Goal: Information Seeking & Learning: Learn about a topic

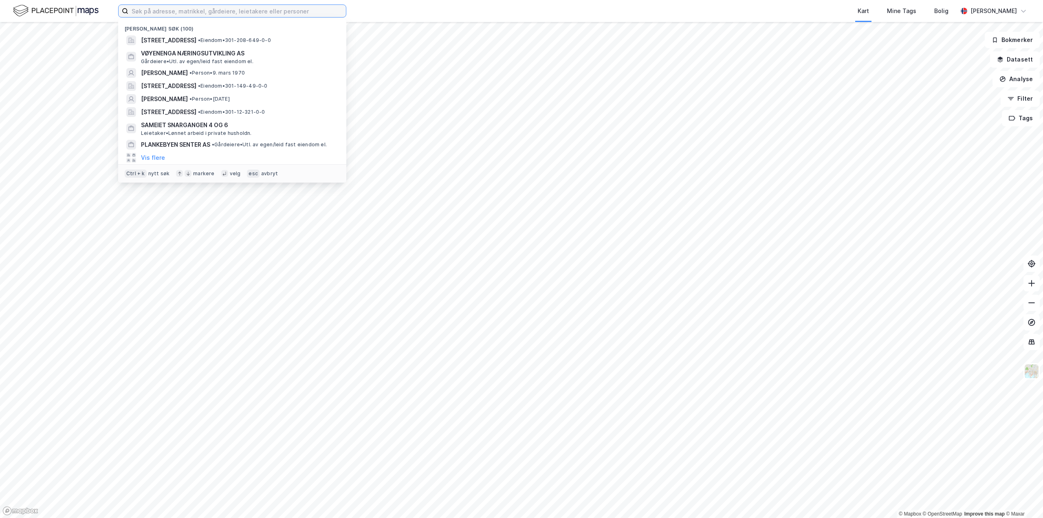
click at [184, 11] on input at bounding box center [237, 11] width 218 height 12
paste input "[PERSON_NAME]"
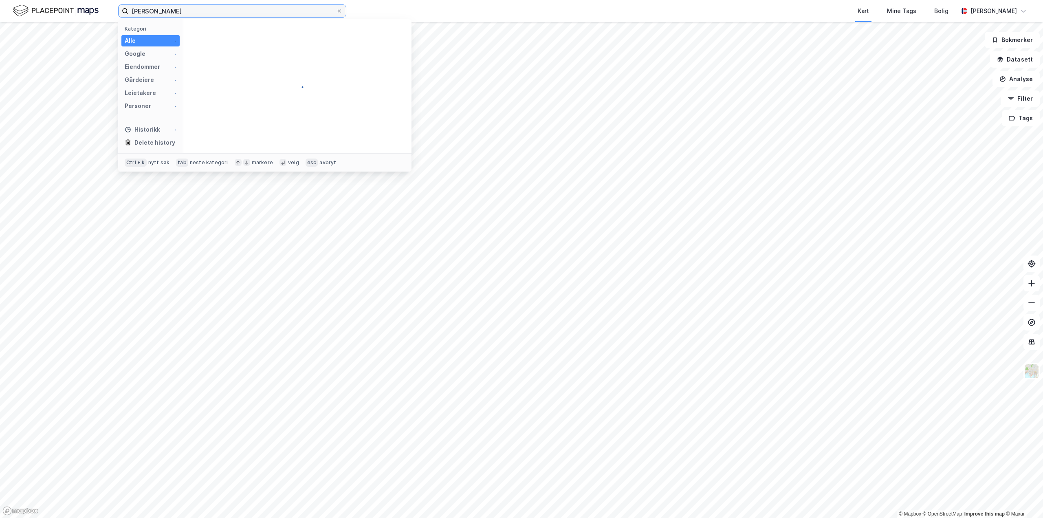
type input "[PERSON_NAME]"
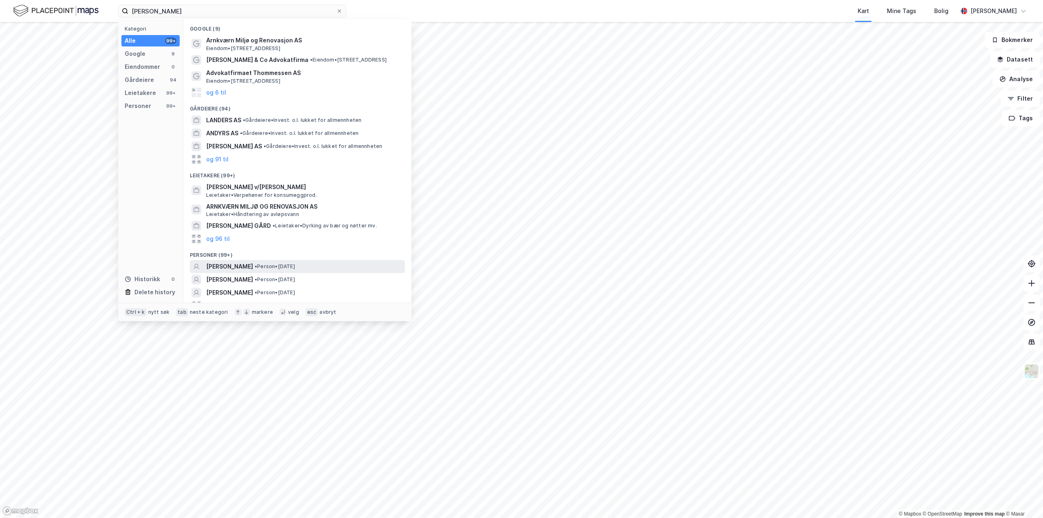
click at [241, 264] on span "[PERSON_NAME]" at bounding box center [229, 267] width 47 height 10
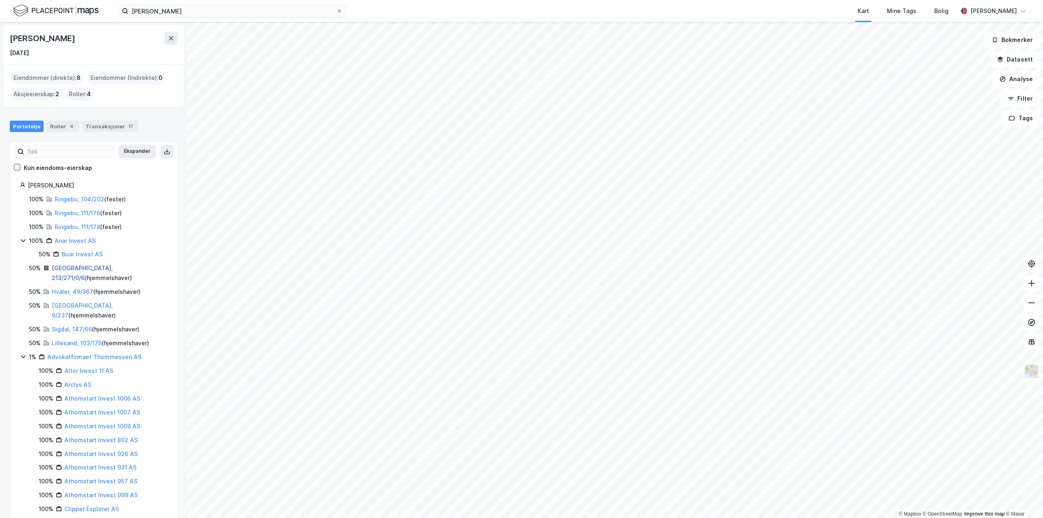
click at [56, 268] on link "[GEOGRAPHIC_DATA], 213/271/0/6" at bounding box center [82, 272] width 61 height 17
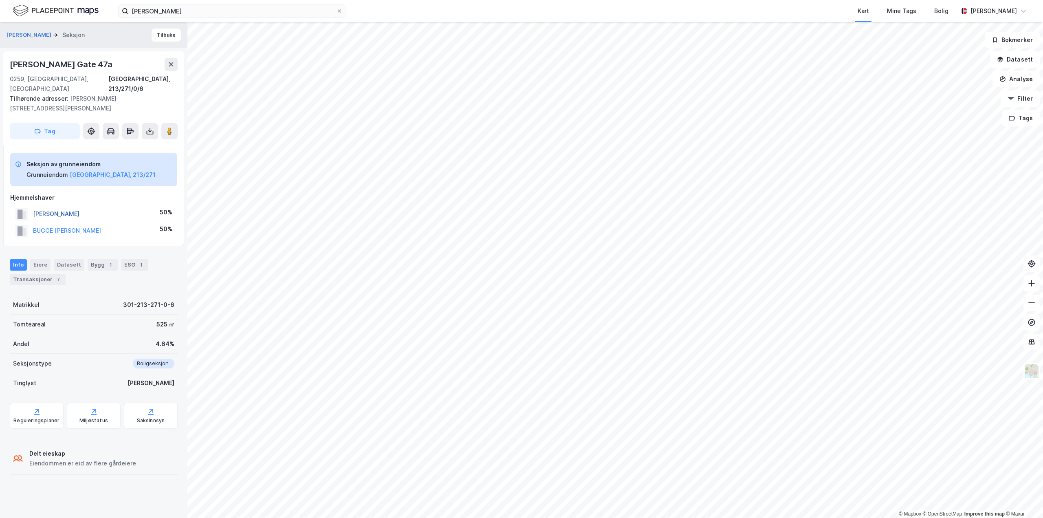
click at [0, 0] on button "[PERSON_NAME]" at bounding box center [0, 0] width 0 height 0
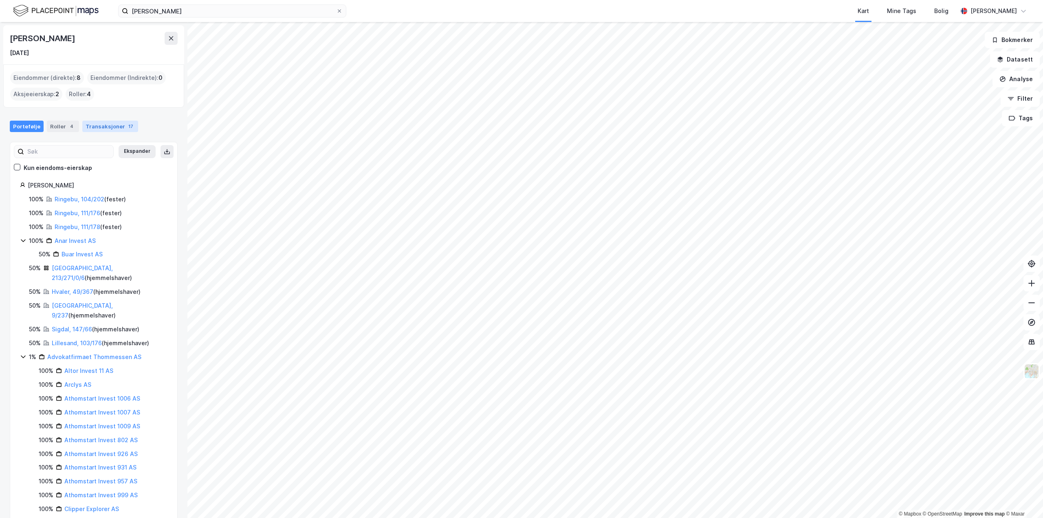
click at [106, 123] on div "Transaksjoner 17" at bounding box center [110, 126] width 56 height 11
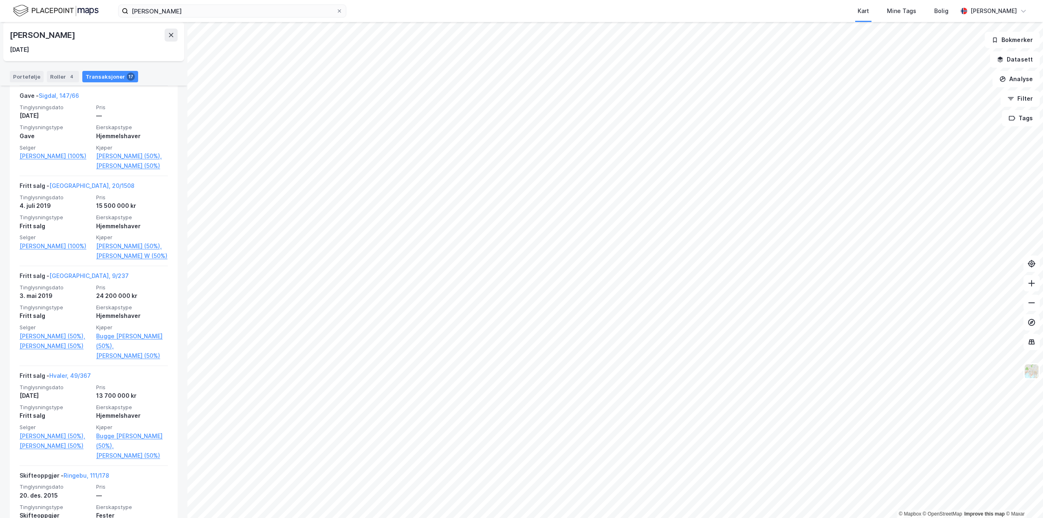
scroll to position [407, 0]
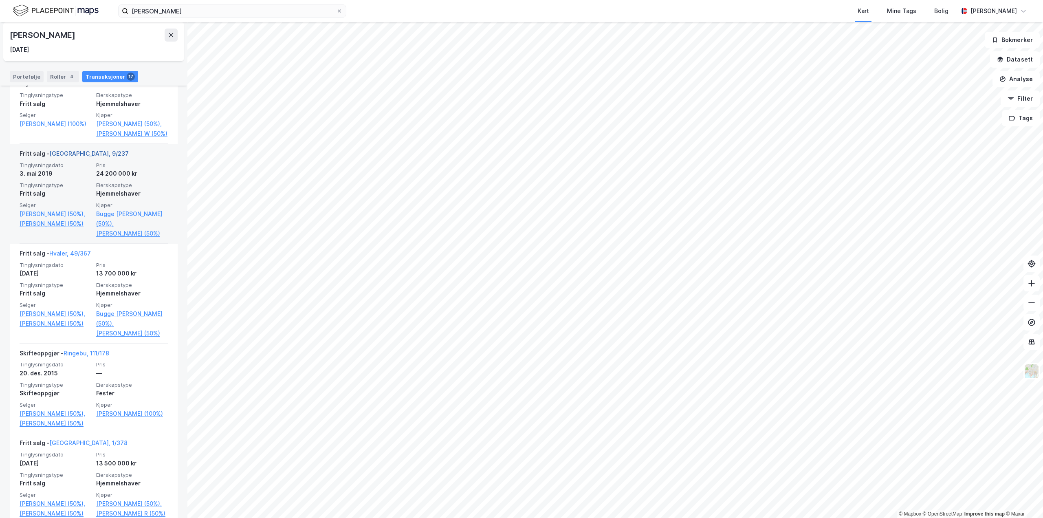
click at [61, 157] on link "[GEOGRAPHIC_DATA], 9/237" at bounding box center [88, 153] width 79 height 7
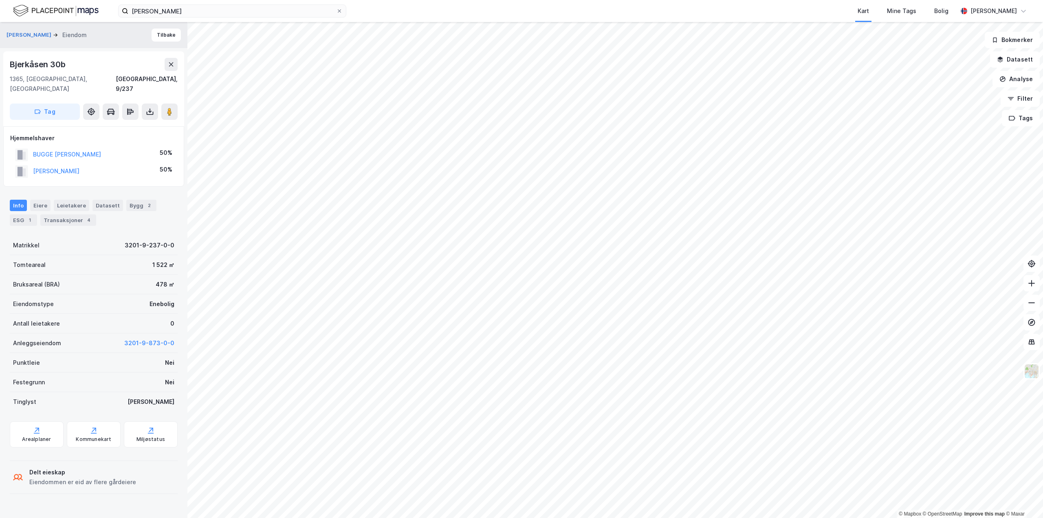
click at [14, 200] on div "Info" at bounding box center [18, 205] width 17 height 11
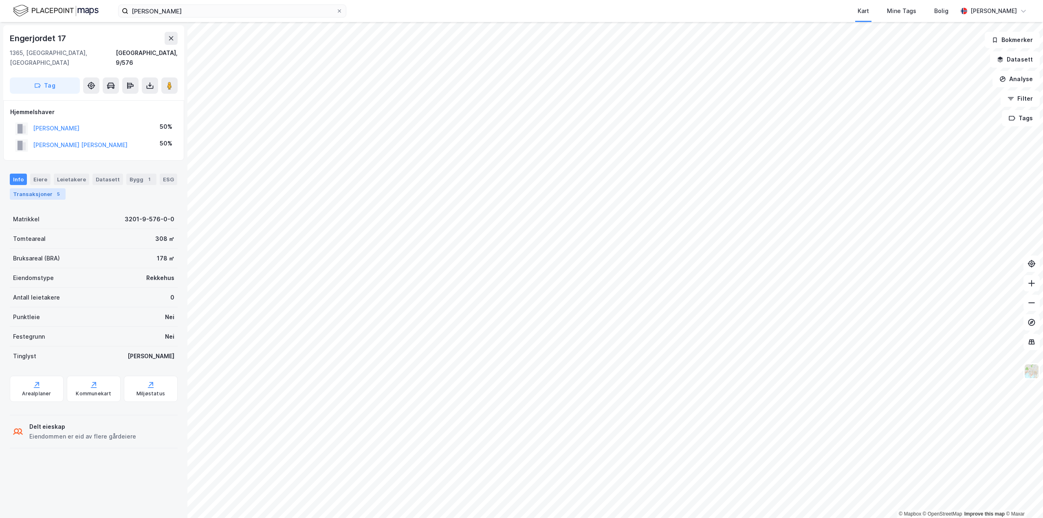
click at [33, 188] on div "Transaksjoner 5" at bounding box center [38, 193] width 56 height 11
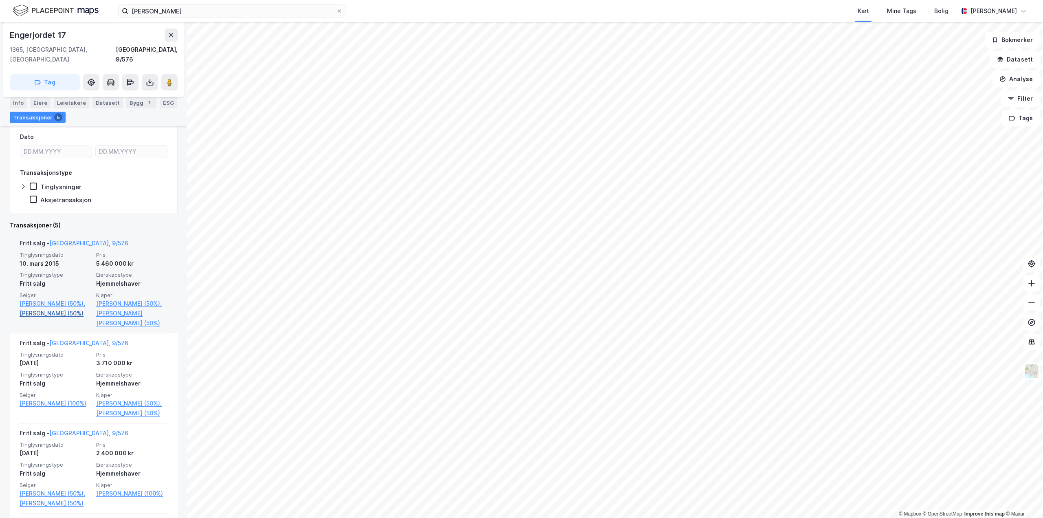
scroll to position [163, 0]
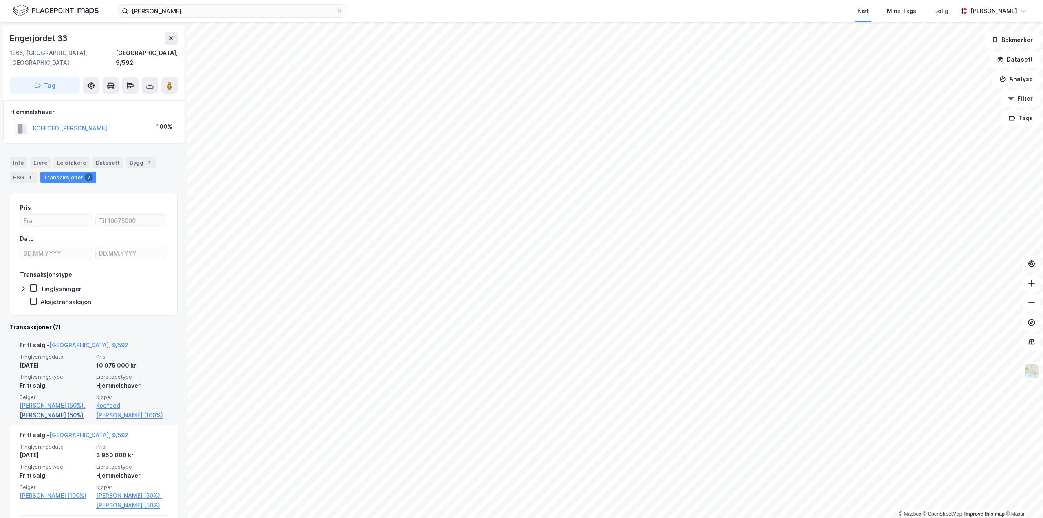
click at [45, 413] on link "[PERSON_NAME] (50%)" at bounding box center [56, 415] width 72 height 10
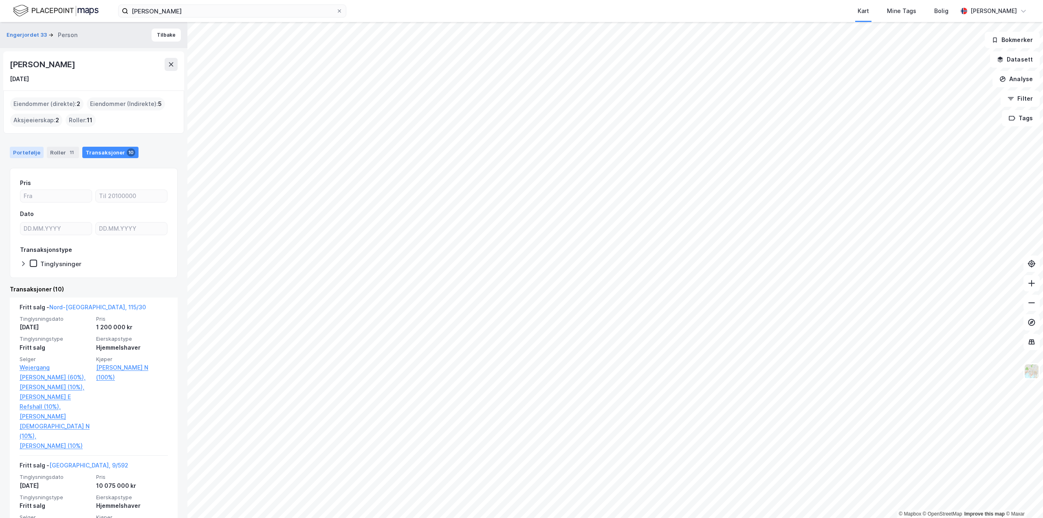
click at [20, 149] on div "Portefølje" at bounding box center [27, 152] width 34 height 11
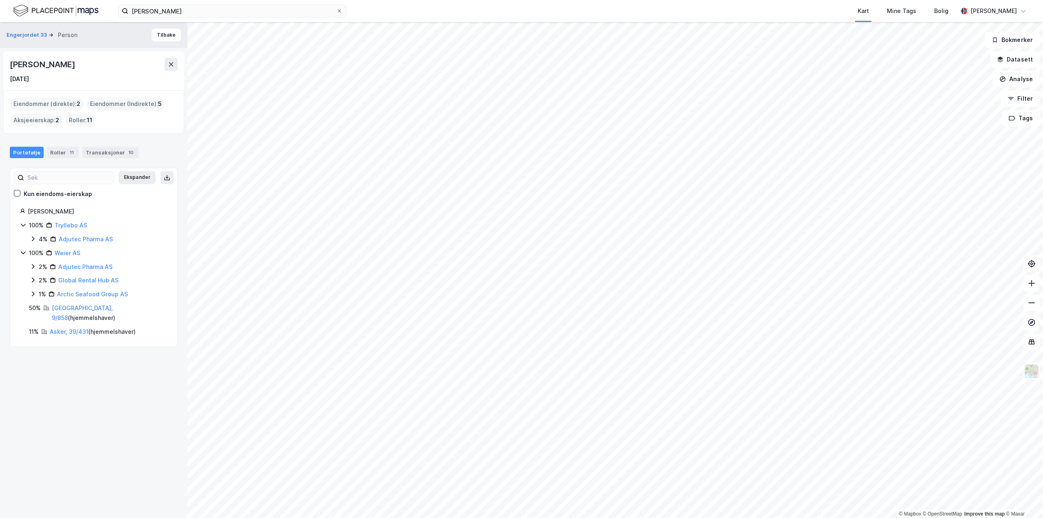
click at [37, 104] on div "Eiendommer (direkte) : 2" at bounding box center [46, 103] width 73 height 13
click at [53, 210] on div "[PERSON_NAME]" at bounding box center [98, 212] width 140 height 10
click at [113, 150] on div "Transaksjoner 10" at bounding box center [110, 152] width 56 height 11
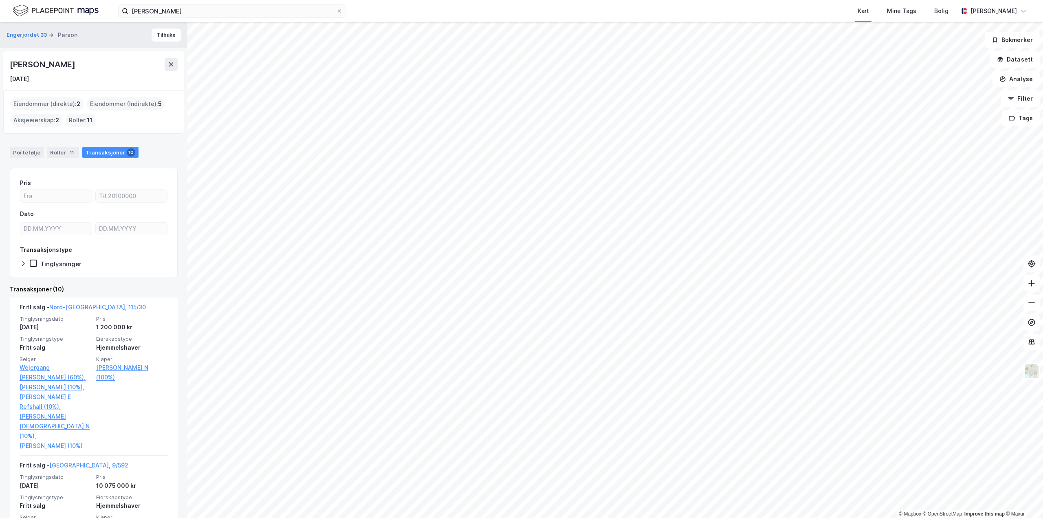
click at [38, 102] on div "Eiendommer (direkte) : 2" at bounding box center [46, 103] width 73 height 13
click at [29, 154] on div "Portefølje" at bounding box center [27, 152] width 34 height 11
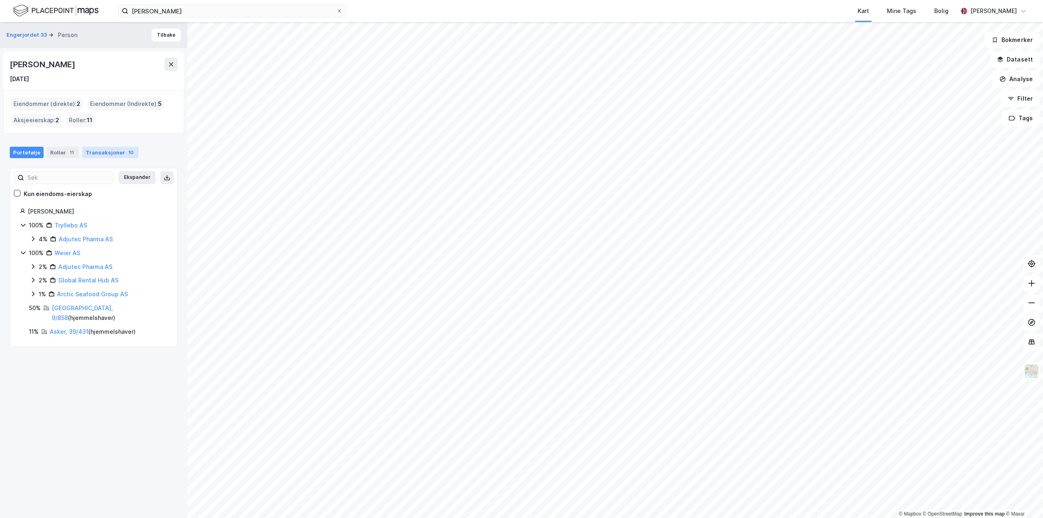
click at [100, 153] on div "Transaksjoner 10" at bounding box center [110, 152] width 56 height 11
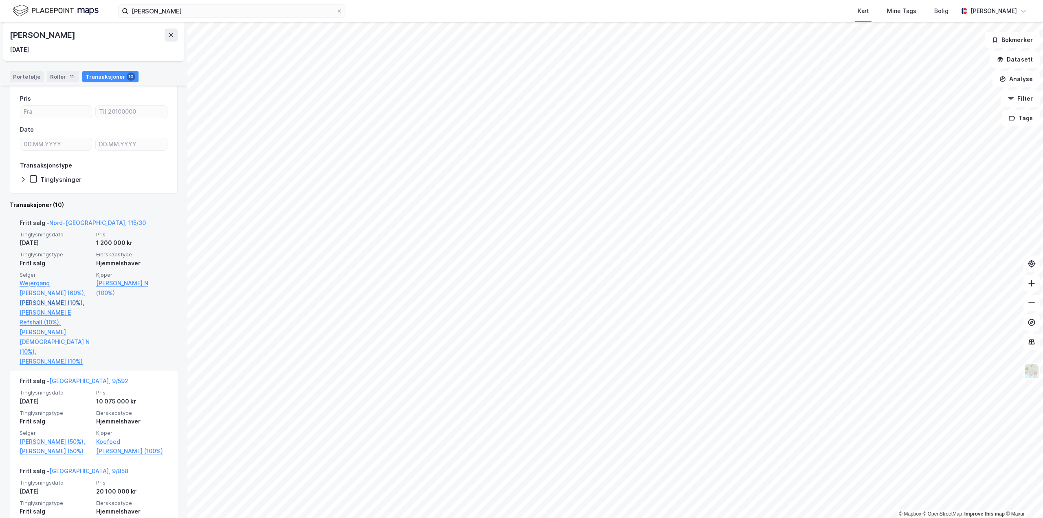
scroll to position [122, 0]
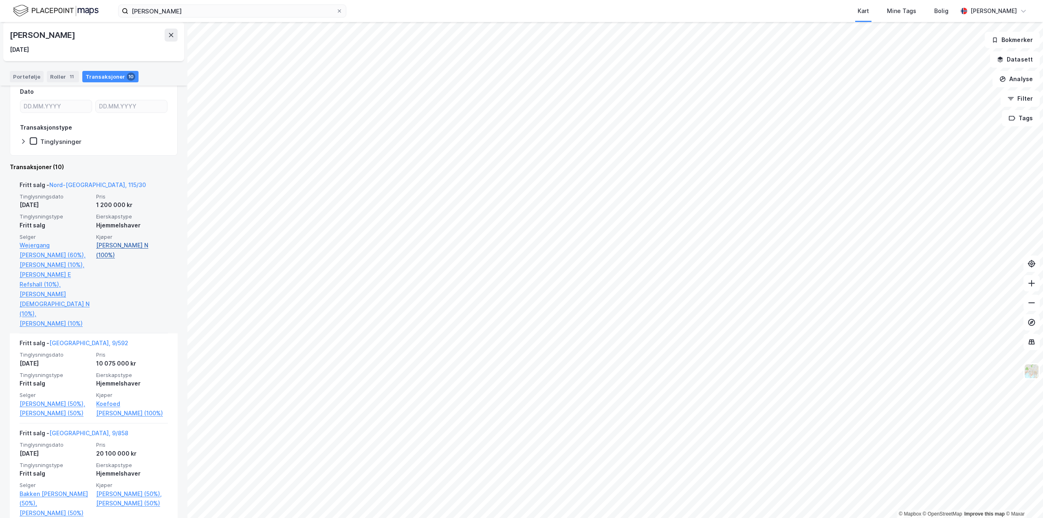
click at [116, 244] on link "[PERSON_NAME] N (100%)" at bounding box center [132, 250] width 72 height 20
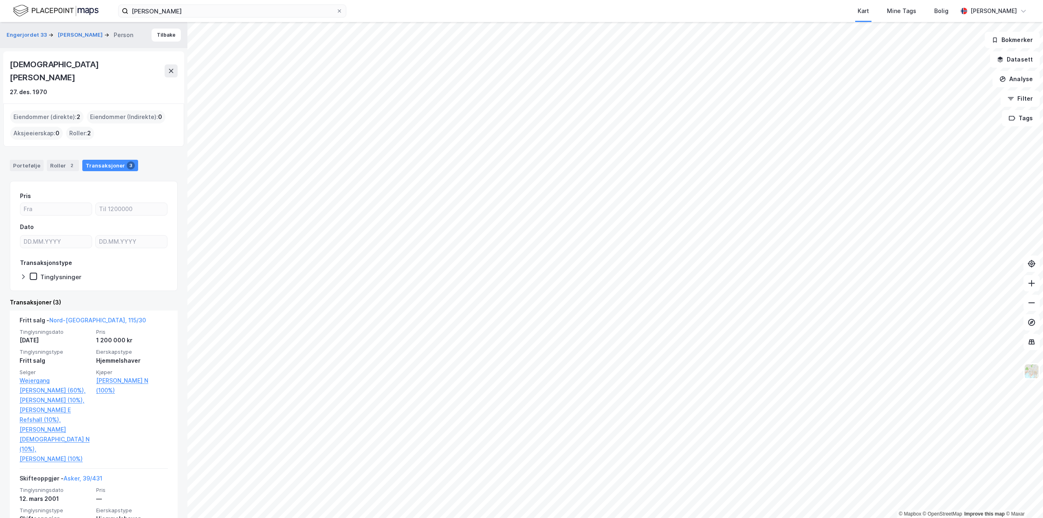
scroll to position [81, 0]
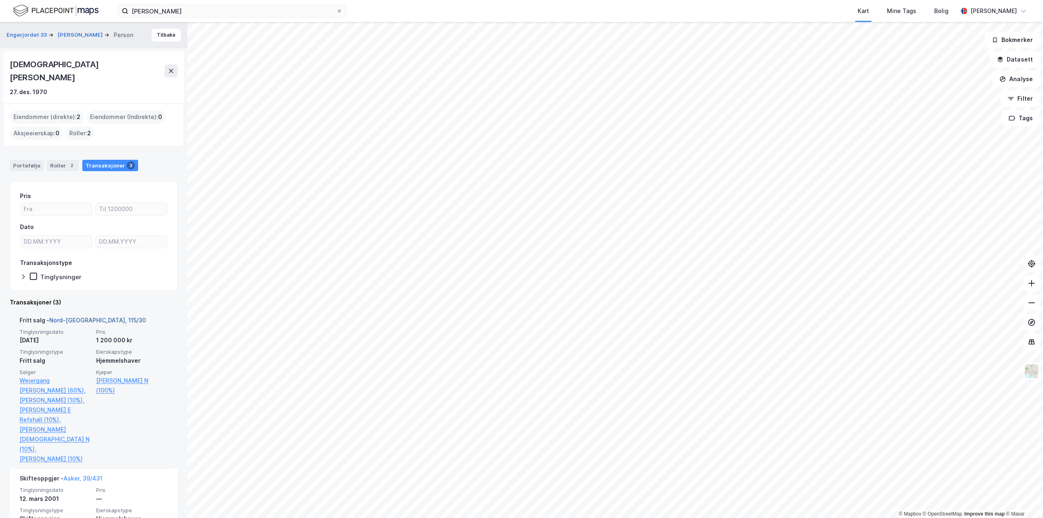
click at [71, 317] on link "Nord-[GEOGRAPHIC_DATA], 115/30" at bounding box center [97, 320] width 97 height 7
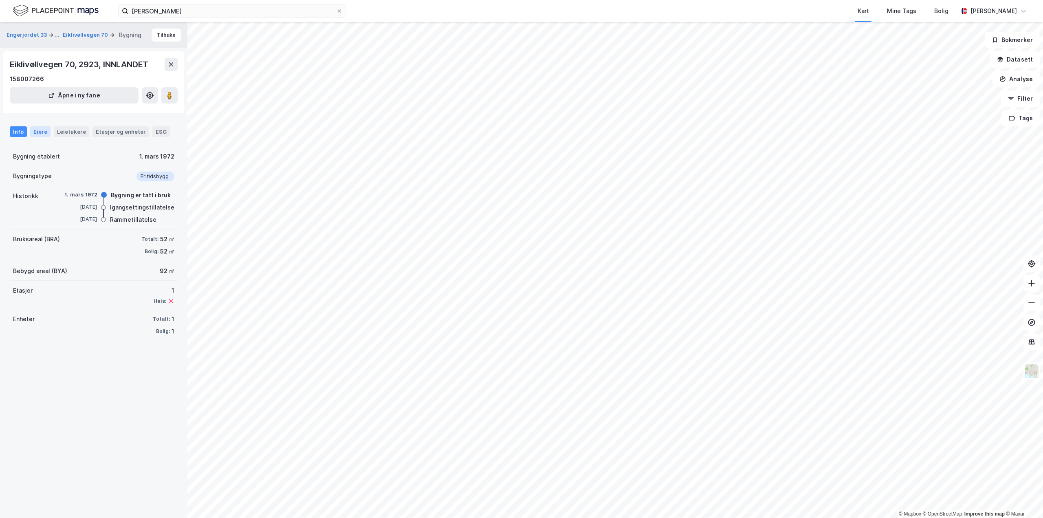
click at [35, 127] on div "Eiere" at bounding box center [40, 131] width 20 height 11
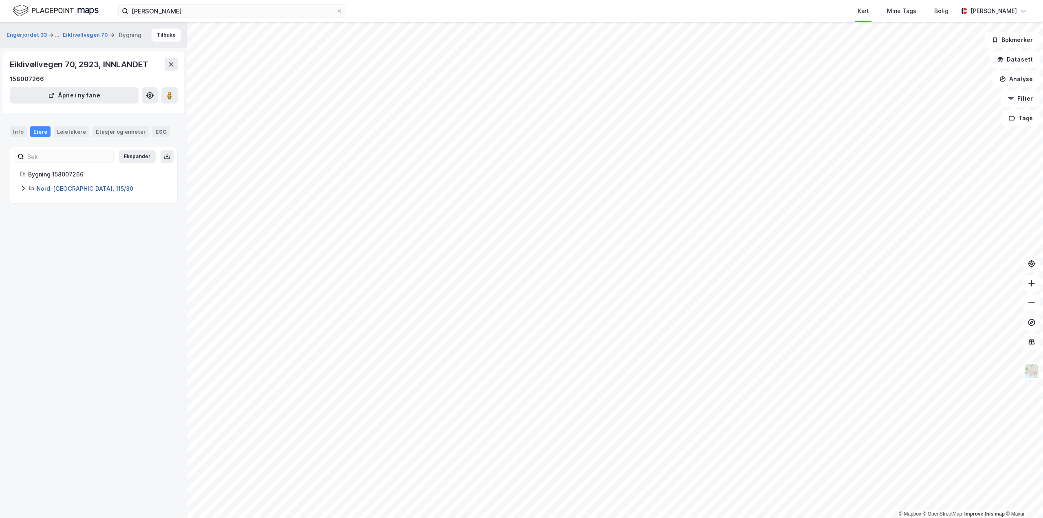
click at [61, 189] on link "Nord-[GEOGRAPHIC_DATA], 115/30" at bounding box center [85, 188] width 97 height 7
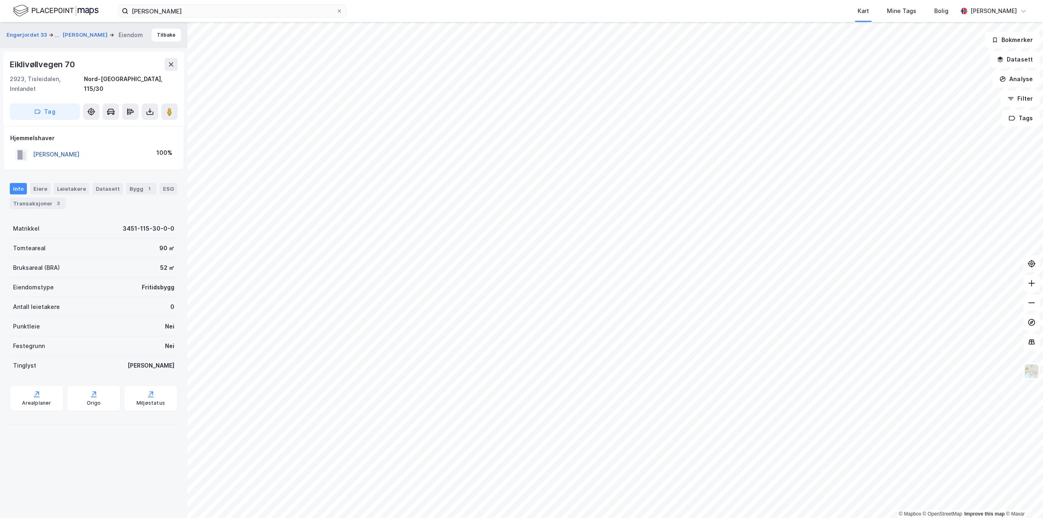
click at [0, 0] on button "[PERSON_NAME]" at bounding box center [0, 0] width 0 height 0
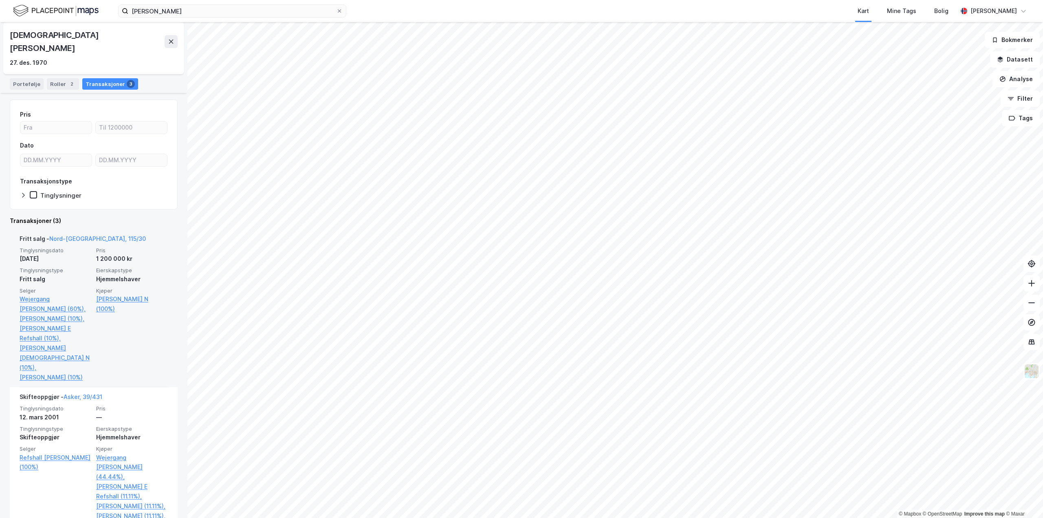
scroll to position [163, 0]
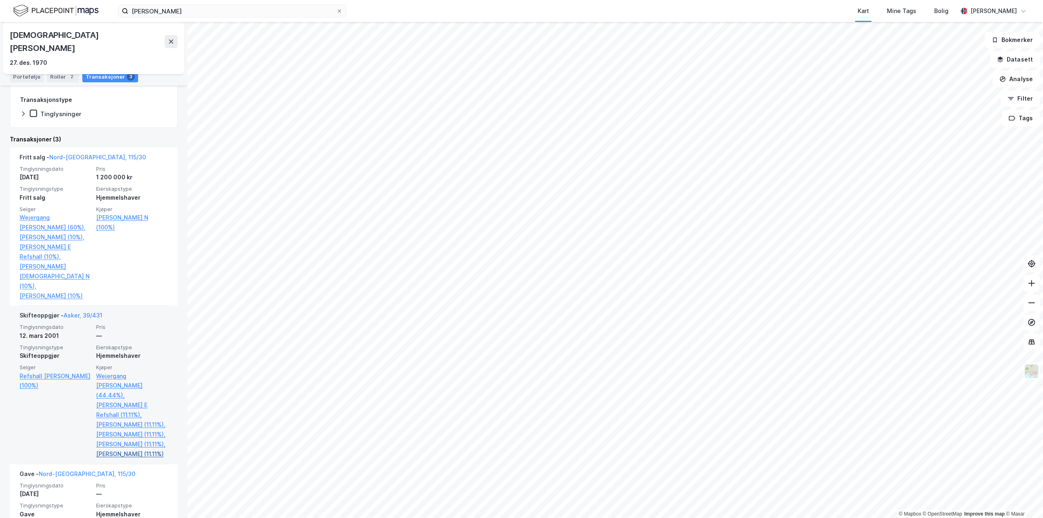
click at [129, 459] on link "[PERSON_NAME] (11.11%)" at bounding box center [132, 454] width 72 height 10
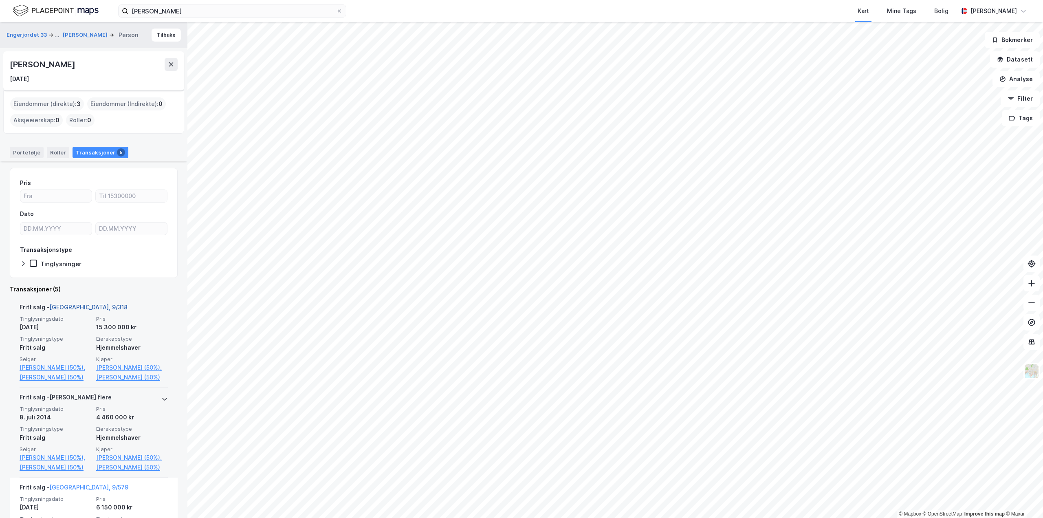
click at [69, 306] on link "[GEOGRAPHIC_DATA], 9/318" at bounding box center [88, 307] width 78 height 7
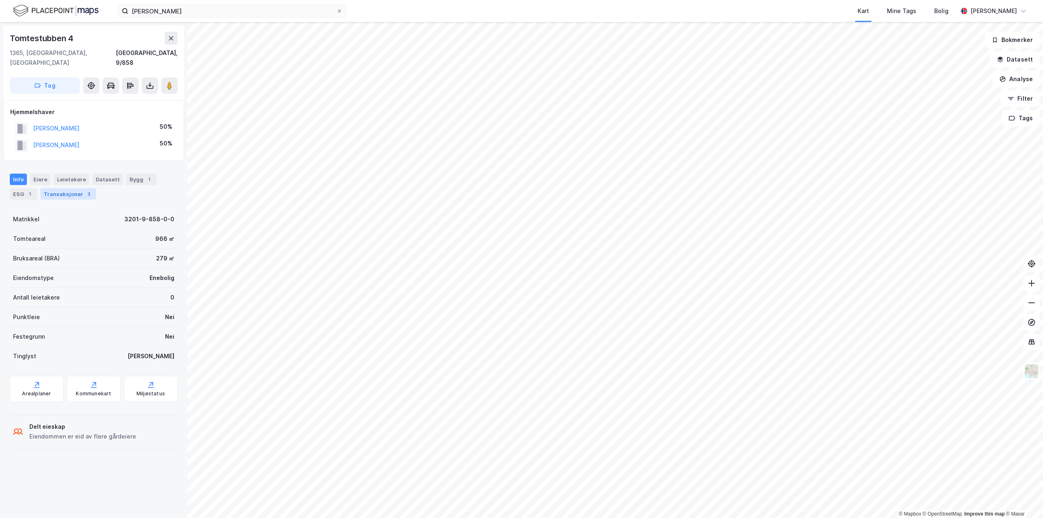
click at [63, 188] on div "Transaksjoner 3" at bounding box center [68, 193] width 56 height 11
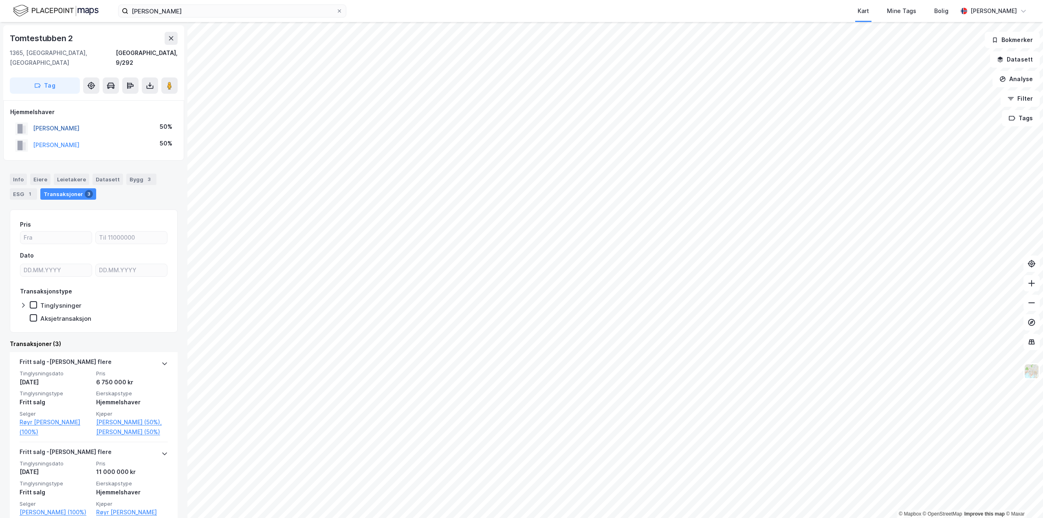
click at [0, 0] on button "[PERSON_NAME]" at bounding box center [0, 0] width 0 height 0
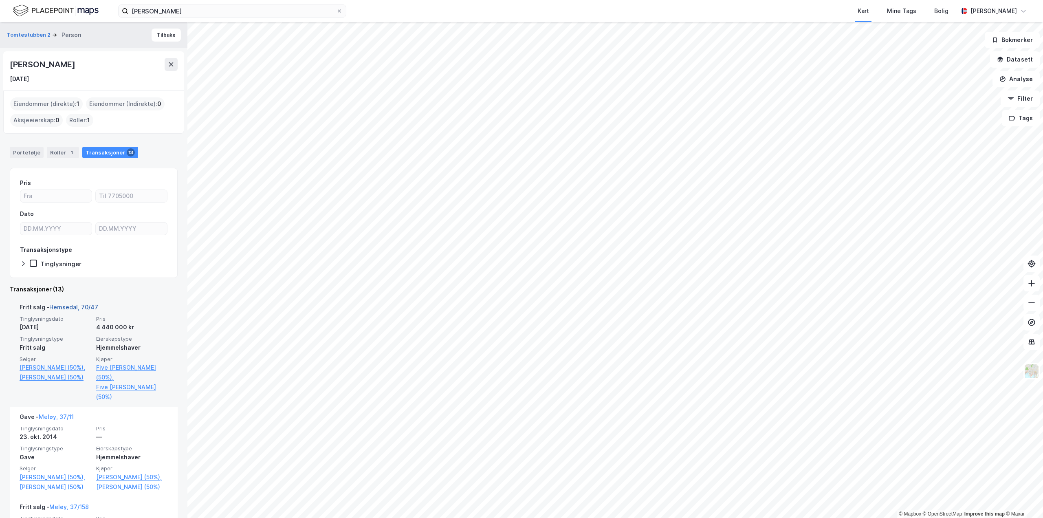
click at [80, 308] on link "Hemsedal, 70/47" at bounding box center [73, 307] width 49 height 7
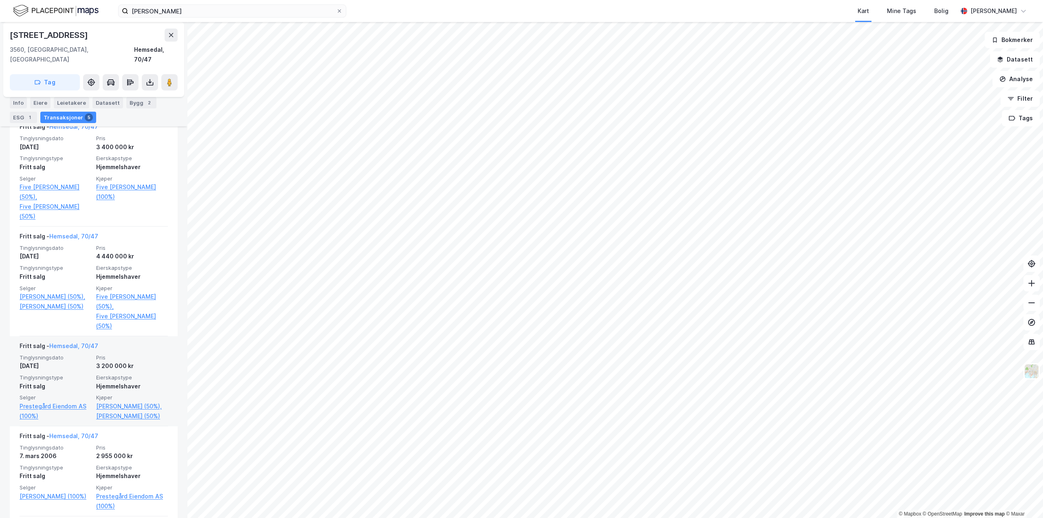
scroll to position [323, 0]
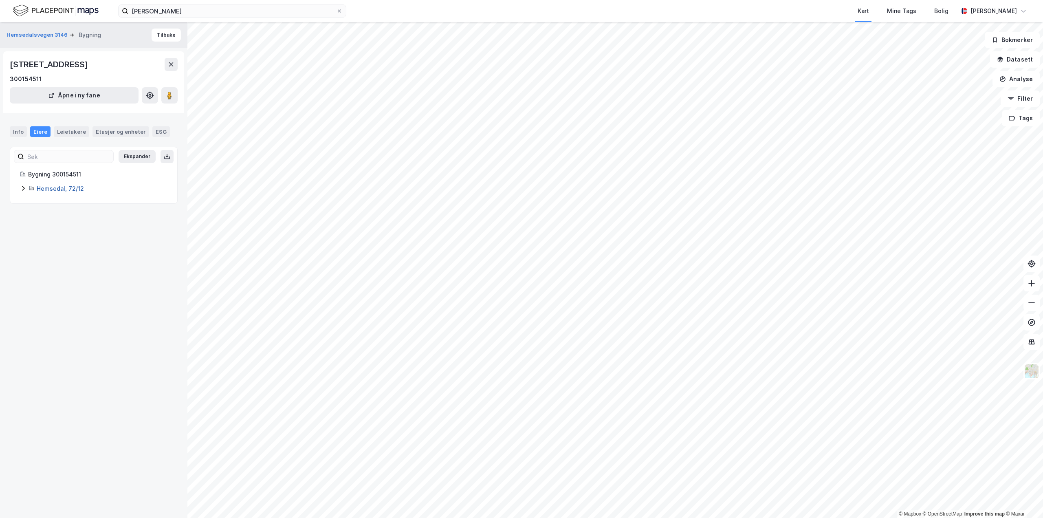
click at [64, 186] on link "Hemsedal, 72/12" at bounding box center [60, 188] width 47 height 7
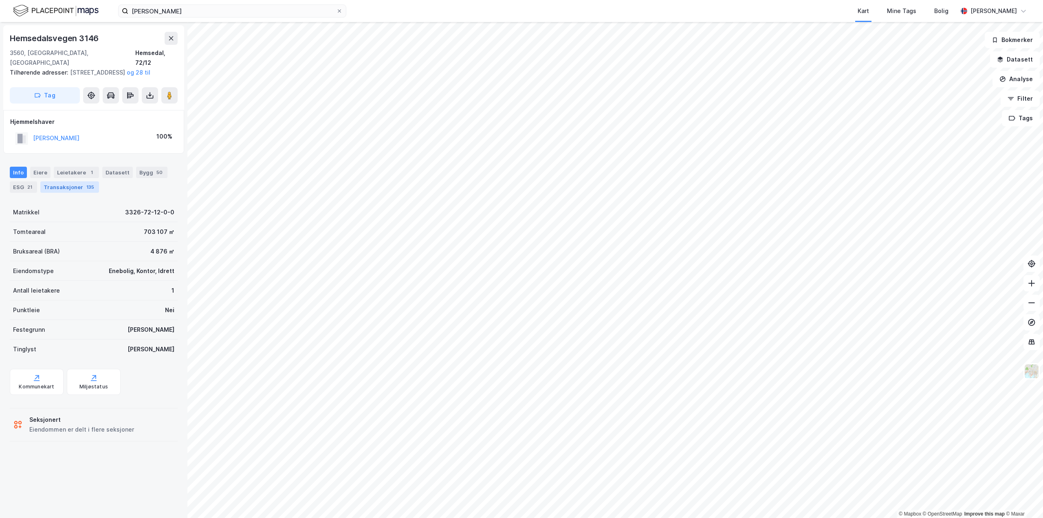
click at [59, 189] on div "Transaksjoner 135" at bounding box center [69, 186] width 59 height 11
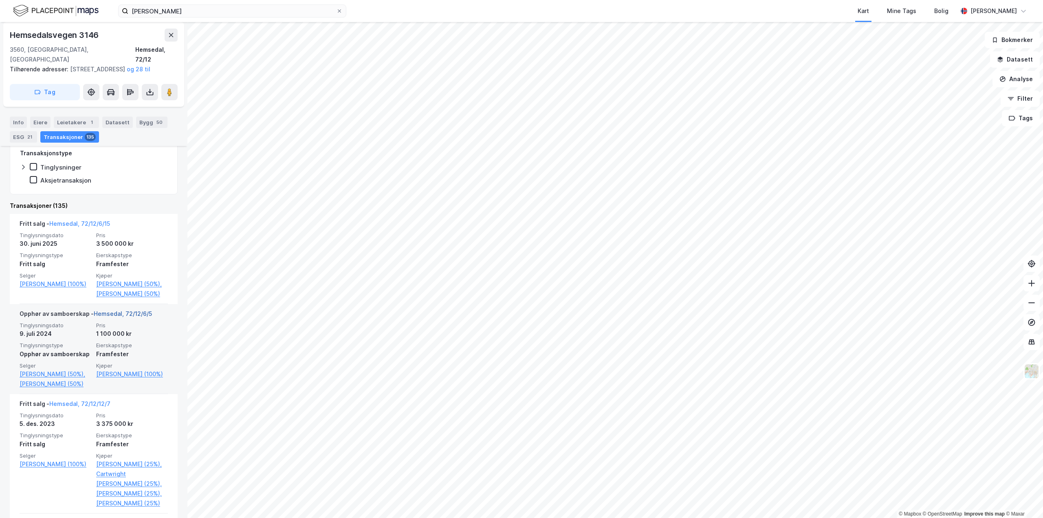
scroll to position [163, 0]
